Goal: Information Seeking & Learning: Learn about a topic

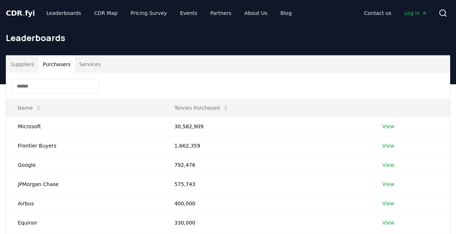
click at [53, 66] on button "Purchasers" at bounding box center [56, 64] width 37 height 17
click at [387, 126] on link "View" at bounding box center [389, 126] width 12 height 7
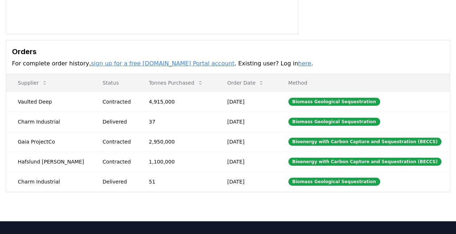
scroll to position [176, 0]
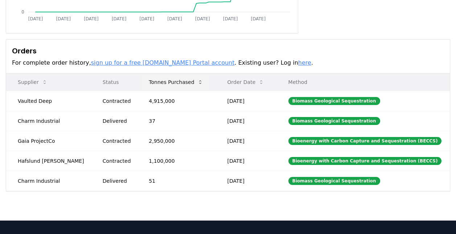
click at [198, 84] on icon at bounding box center [201, 82] width 6 height 6
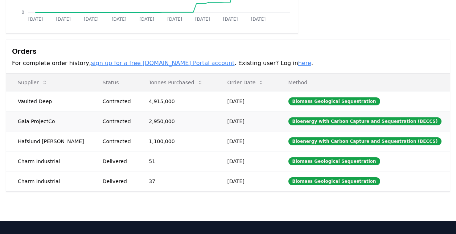
scroll to position [176, 0]
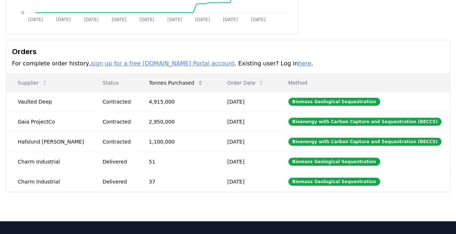
click at [198, 83] on icon at bounding box center [201, 83] width 6 height 6
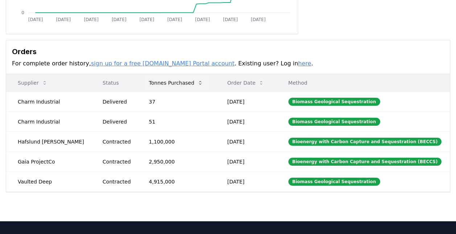
click at [198, 83] on icon at bounding box center [201, 83] width 6 height 6
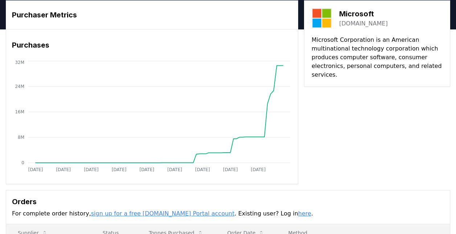
scroll to position [0, 0]
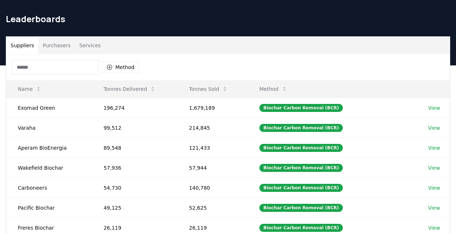
scroll to position [17, 0]
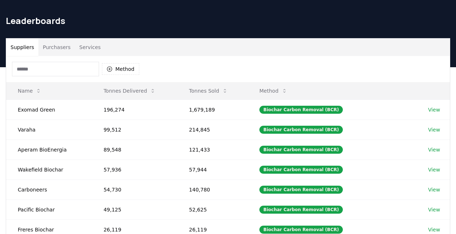
click at [59, 48] on button "Purchasers" at bounding box center [56, 46] width 37 height 17
click at [21, 46] on button "Suppliers" at bounding box center [22, 46] width 32 height 17
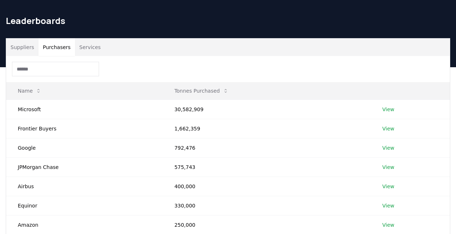
click at [63, 45] on button "Purchasers" at bounding box center [56, 46] width 37 height 17
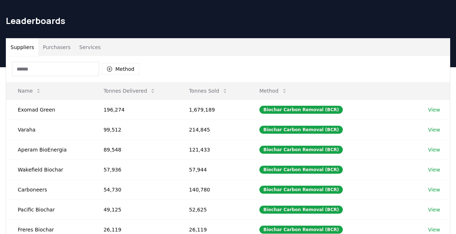
click at [24, 51] on button "Suppliers" at bounding box center [22, 46] width 32 height 17
click at [42, 67] on input at bounding box center [55, 69] width 87 height 15
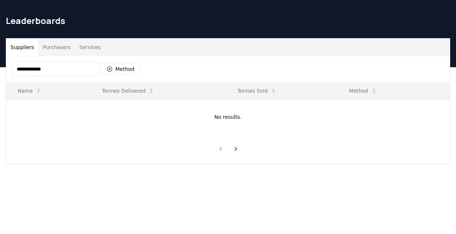
click at [63, 69] on input "**********" at bounding box center [55, 69] width 87 height 15
click at [56, 68] on input "**********" at bounding box center [55, 69] width 87 height 15
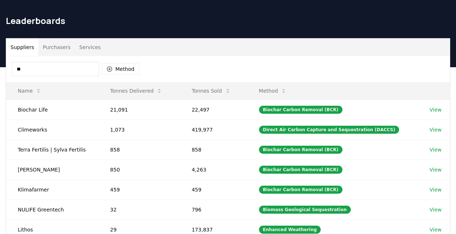
type input "*"
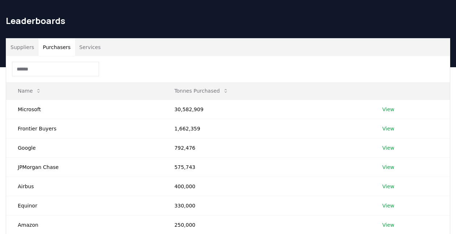
click at [57, 46] on button "Purchasers" at bounding box center [56, 46] width 37 height 17
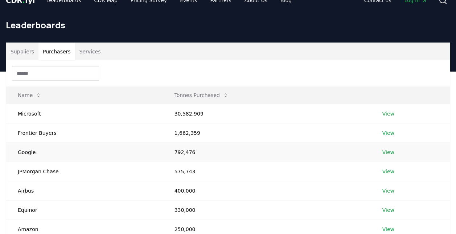
scroll to position [12, 0]
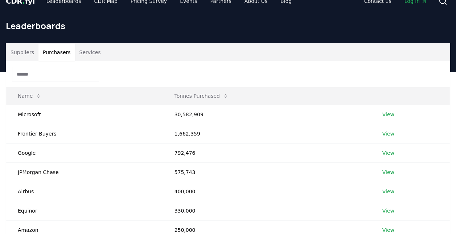
click at [23, 49] on button "Suppliers" at bounding box center [22, 52] width 32 height 17
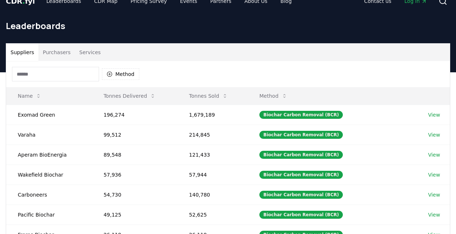
click at [68, 71] on input at bounding box center [55, 74] width 87 height 15
click at [150, 96] on icon at bounding box center [153, 96] width 6 height 6
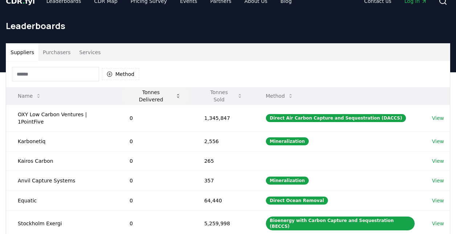
click at [179, 94] on icon at bounding box center [178, 96] width 6 height 6
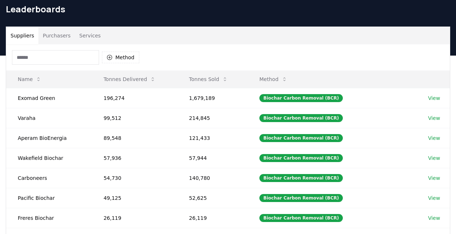
scroll to position [28, 0]
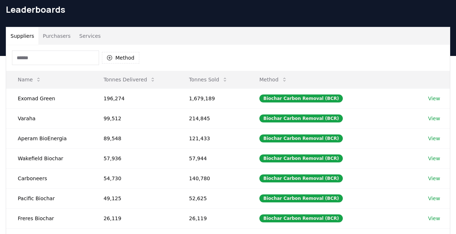
click at [52, 37] on button "Purchasers" at bounding box center [56, 35] width 37 height 17
click at [20, 37] on button "Suppliers" at bounding box center [22, 35] width 32 height 17
click at [23, 120] on td "Varaha" at bounding box center [49, 118] width 86 height 20
click at [432, 118] on link "View" at bounding box center [434, 118] width 12 height 7
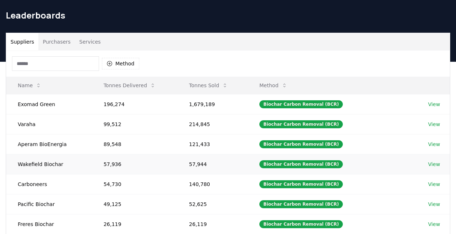
scroll to position [22, 0]
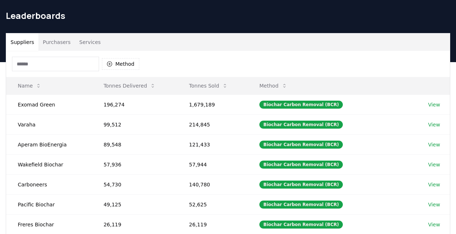
click at [59, 61] on input at bounding box center [55, 64] width 87 height 15
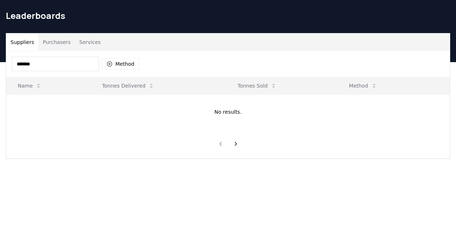
type input "********"
drag, startPoint x: 53, startPoint y: 65, endPoint x: 4, endPoint y: 68, distance: 48.7
click at [4, 68] on div "Suppliers Purchasers Services ******** Method Name Tonnes Delivered Tonnes Sold…" at bounding box center [228, 96] width 456 height 126
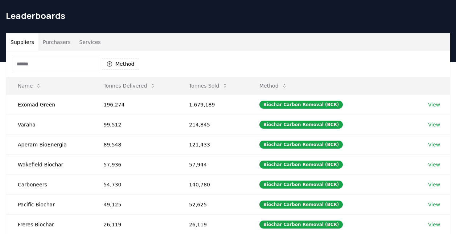
scroll to position [0, 0]
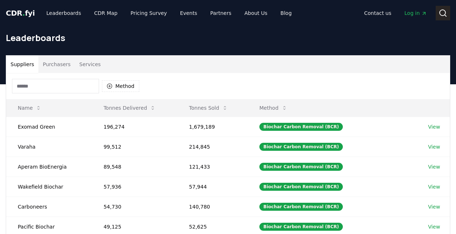
click at [439, 13] on icon at bounding box center [443, 13] width 9 height 9
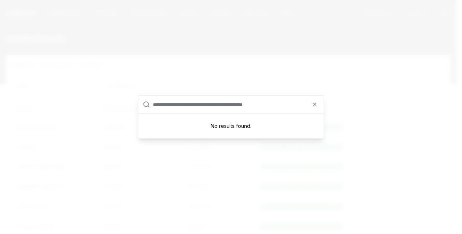
drag, startPoint x: 279, startPoint y: 103, endPoint x: 273, endPoint y: 95, distance: 9.7
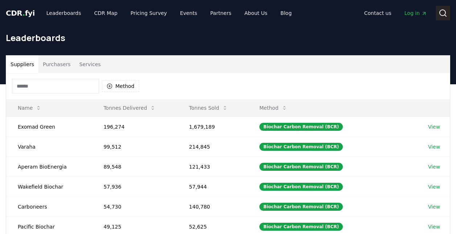
click at [443, 15] on icon at bounding box center [443, 13] width 9 height 9
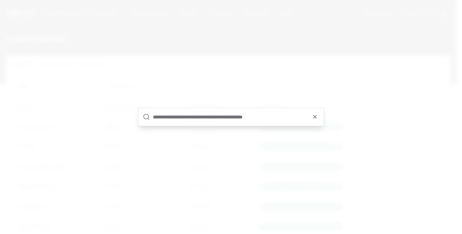
click at [179, 114] on input "text" at bounding box center [236, 116] width 166 height 17
paste input "********"
type input "********"
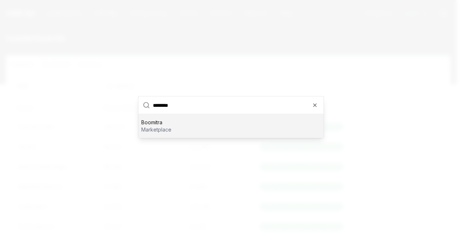
click at [282, 108] on input "********" at bounding box center [236, 105] width 166 height 17
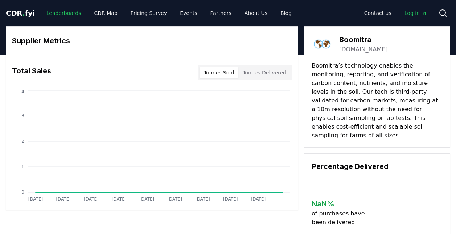
click at [54, 11] on link "Leaderboards" at bounding box center [64, 13] width 46 height 13
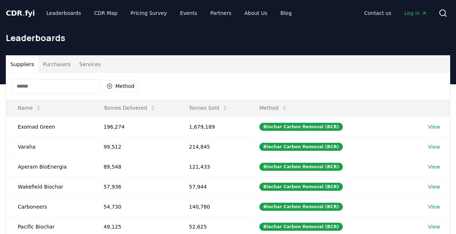
click at [167, 84] on div "Method" at bounding box center [228, 86] width 444 height 26
click at [202, 86] on div "Method" at bounding box center [228, 86] width 444 height 26
click at [167, 78] on div "Method" at bounding box center [228, 86] width 444 height 26
click at [50, 89] on input at bounding box center [55, 86] width 87 height 15
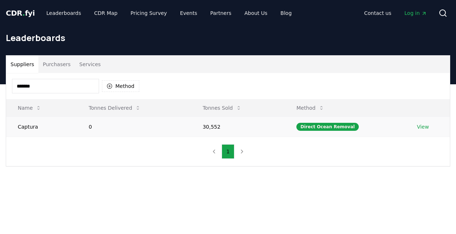
type input "*******"
click at [37, 127] on td "Captura" at bounding box center [41, 127] width 71 height 20
click at [426, 126] on link "View" at bounding box center [423, 126] width 12 height 7
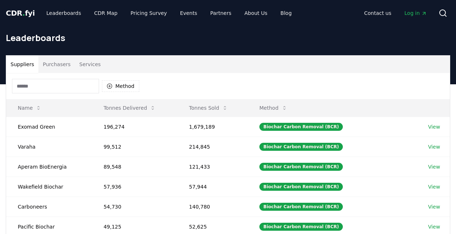
click at [61, 85] on input at bounding box center [55, 86] width 87 height 15
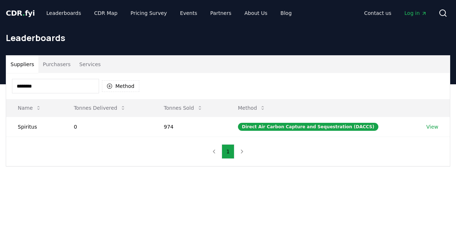
click at [175, 89] on div "******** Method" at bounding box center [228, 86] width 444 height 26
click at [74, 85] on input "********" at bounding box center [55, 86] width 87 height 15
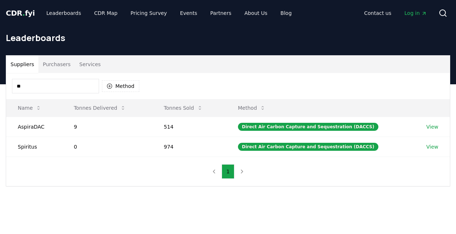
type input "*"
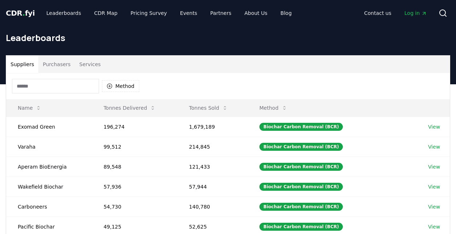
click at [171, 87] on div "Method" at bounding box center [228, 86] width 444 height 26
click at [211, 88] on div "Method" at bounding box center [228, 86] width 444 height 26
click at [248, 90] on div "Method" at bounding box center [228, 86] width 444 height 26
click at [272, 74] on div "Method" at bounding box center [228, 86] width 444 height 26
click at [212, 79] on div "Method" at bounding box center [228, 86] width 444 height 26
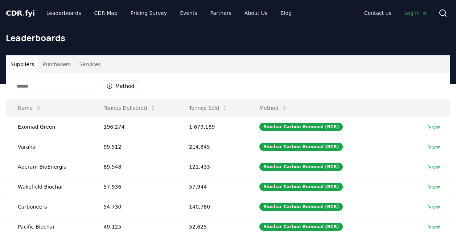
click at [233, 81] on div "Method" at bounding box center [228, 86] width 444 height 26
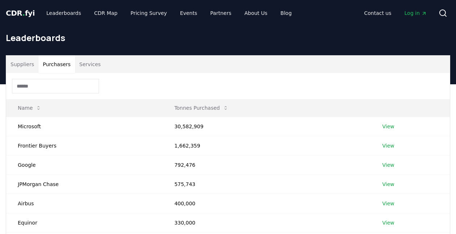
click at [52, 66] on button "Purchasers" at bounding box center [56, 64] width 37 height 17
click at [160, 89] on div at bounding box center [228, 86] width 444 height 26
click at [149, 82] on div at bounding box center [228, 86] width 444 height 26
click at [144, 85] on div at bounding box center [228, 86] width 444 height 26
click at [127, 76] on div at bounding box center [228, 86] width 444 height 26
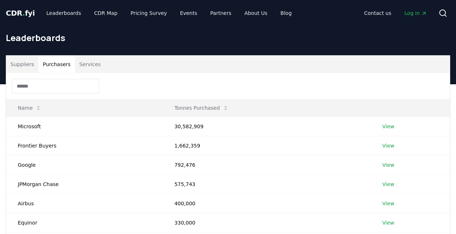
click at [128, 77] on div at bounding box center [228, 86] width 444 height 26
click at [154, 89] on div at bounding box center [228, 86] width 444 height 26
click at [293, 86] on div at bounding box center [228, 86] width 444 height 26
click at [152, 78] on div at bounding box center [228, 86] width 444 height 26
click at [66, 86] on input at bounding box center [55, 86] width 87 height 15
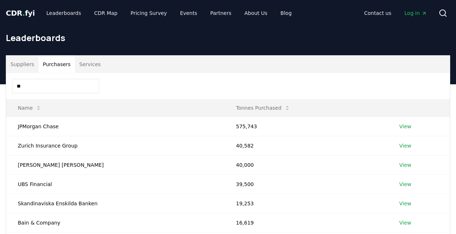
type input "*"
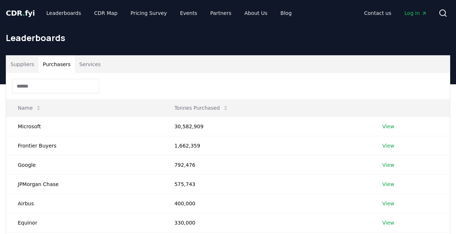
click at [157, 71] on div "Suppliers Purchasers Services" at bounding box center [228, 64] width 444 height 17
click at [131, 92] on div at bounding box center [228, 86] width 444 height 26
click at [131, 68] on div "Suppliers Purchasers Services" at bounding box center [228, 64] width 444 height 17
